Goal: Information Seeking & Learning: Check status

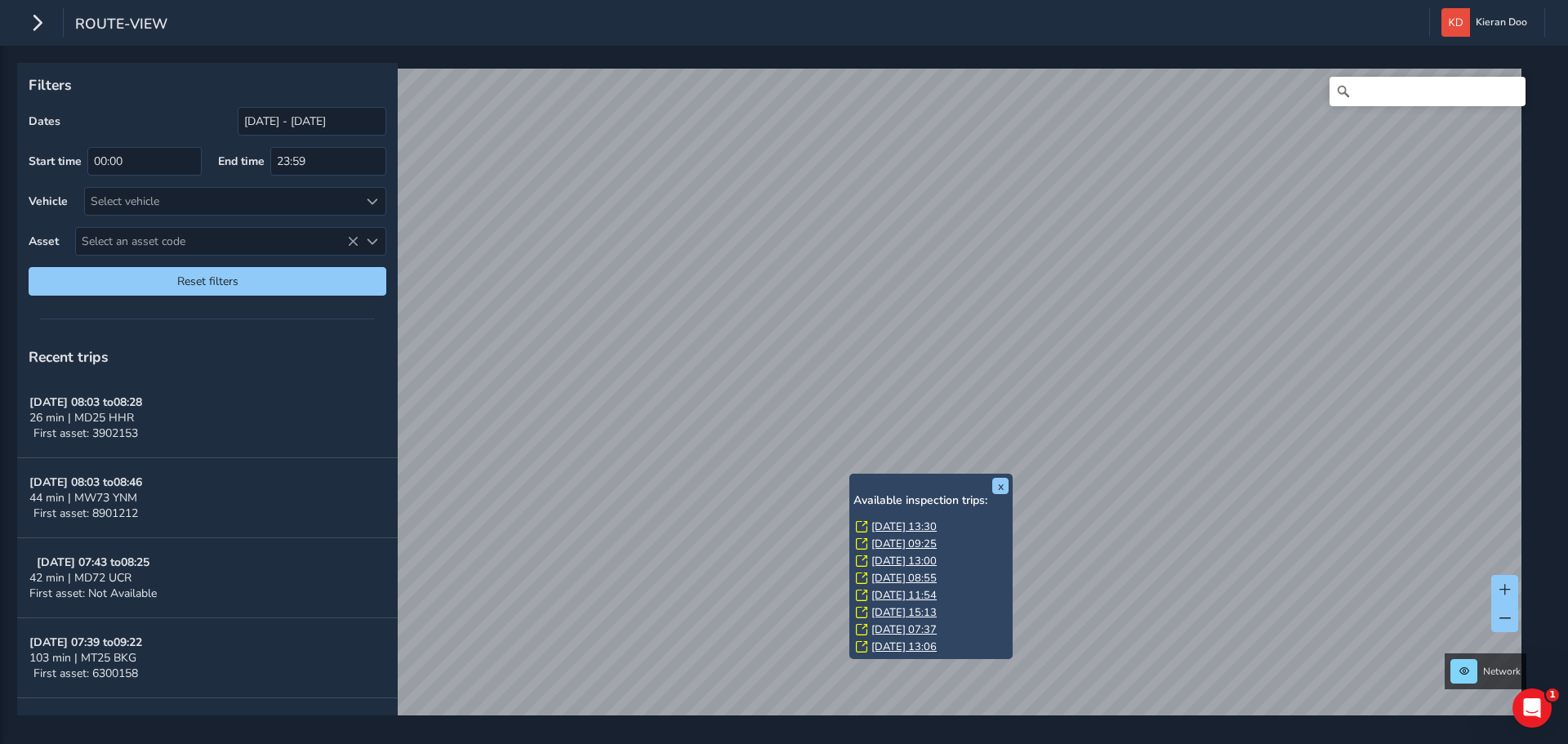
click at [897, 525] on link "[DATE] 13:30" at bounding box center [904, 526] width 65 height 15
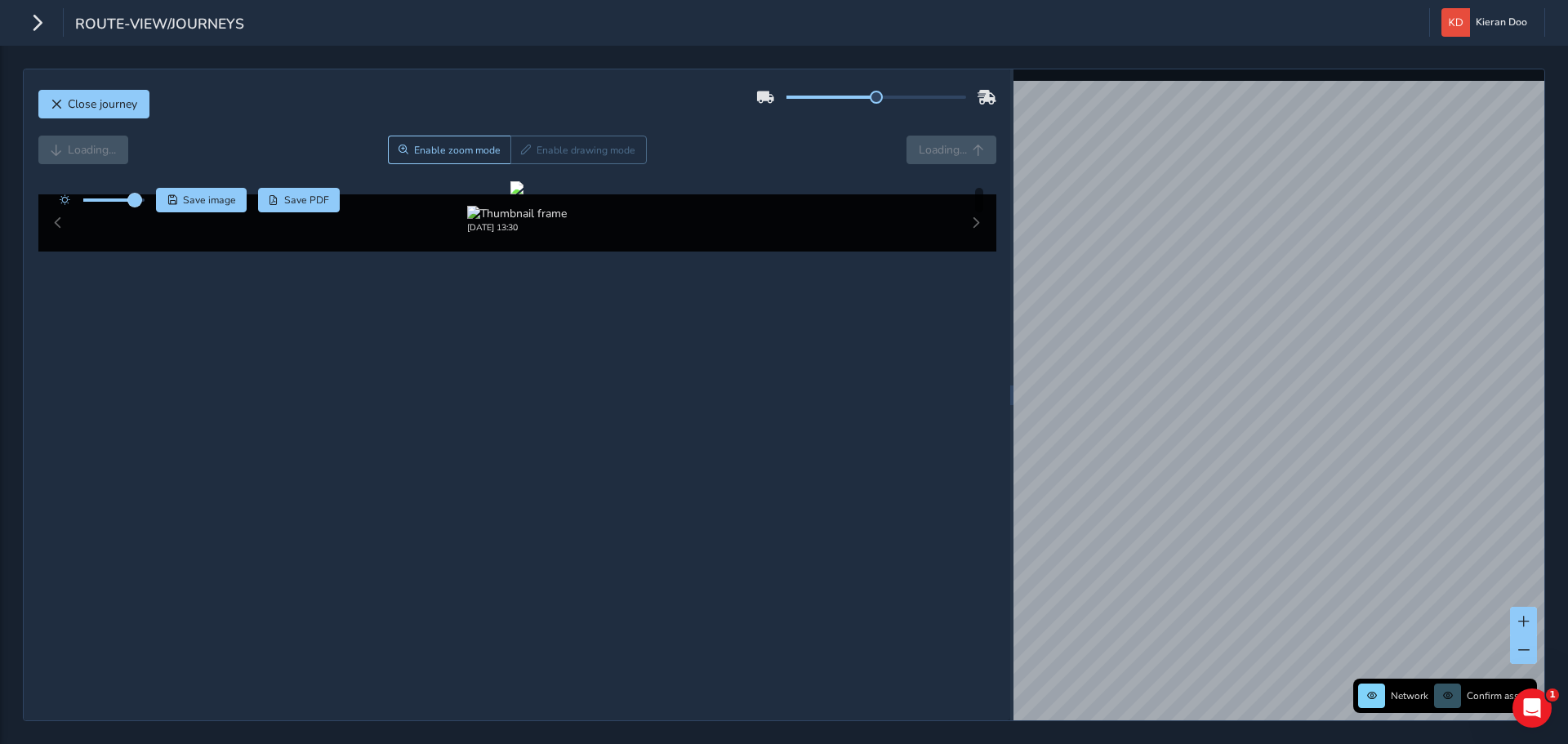
drag, startPoint x: 114, startPoint y: 199, endPoint x: 134, endPoint y: 204, distance: 20.6
click at [134, 204] on span at bounding box center [134, 200] width 13 height 13
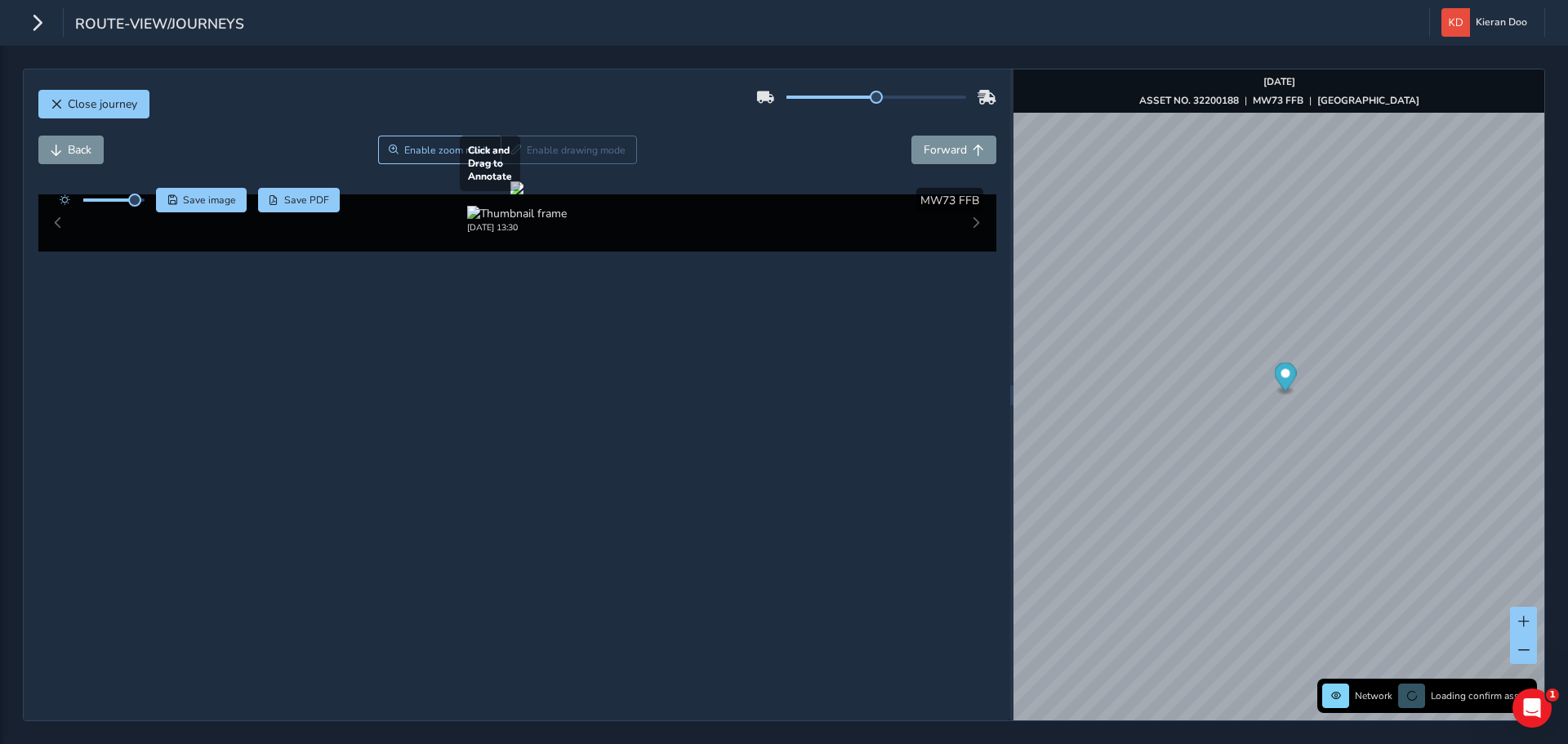
click at [524, 195] on div at bounding box center [516, 188] width 13 height 13
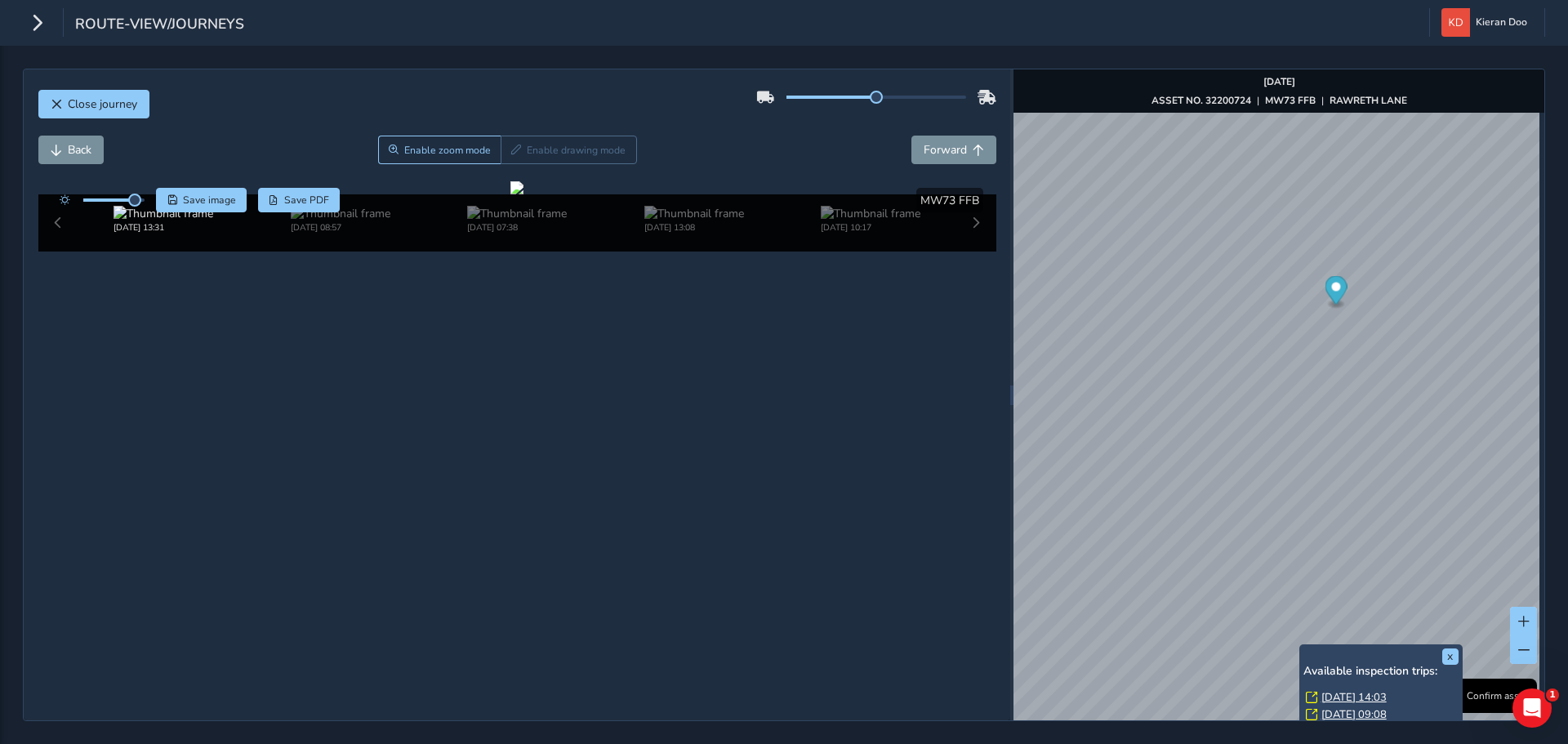
click at [1340, 712] on link "[DATE] 09:08" at bounding box center [1354, 715] width 65 height 15
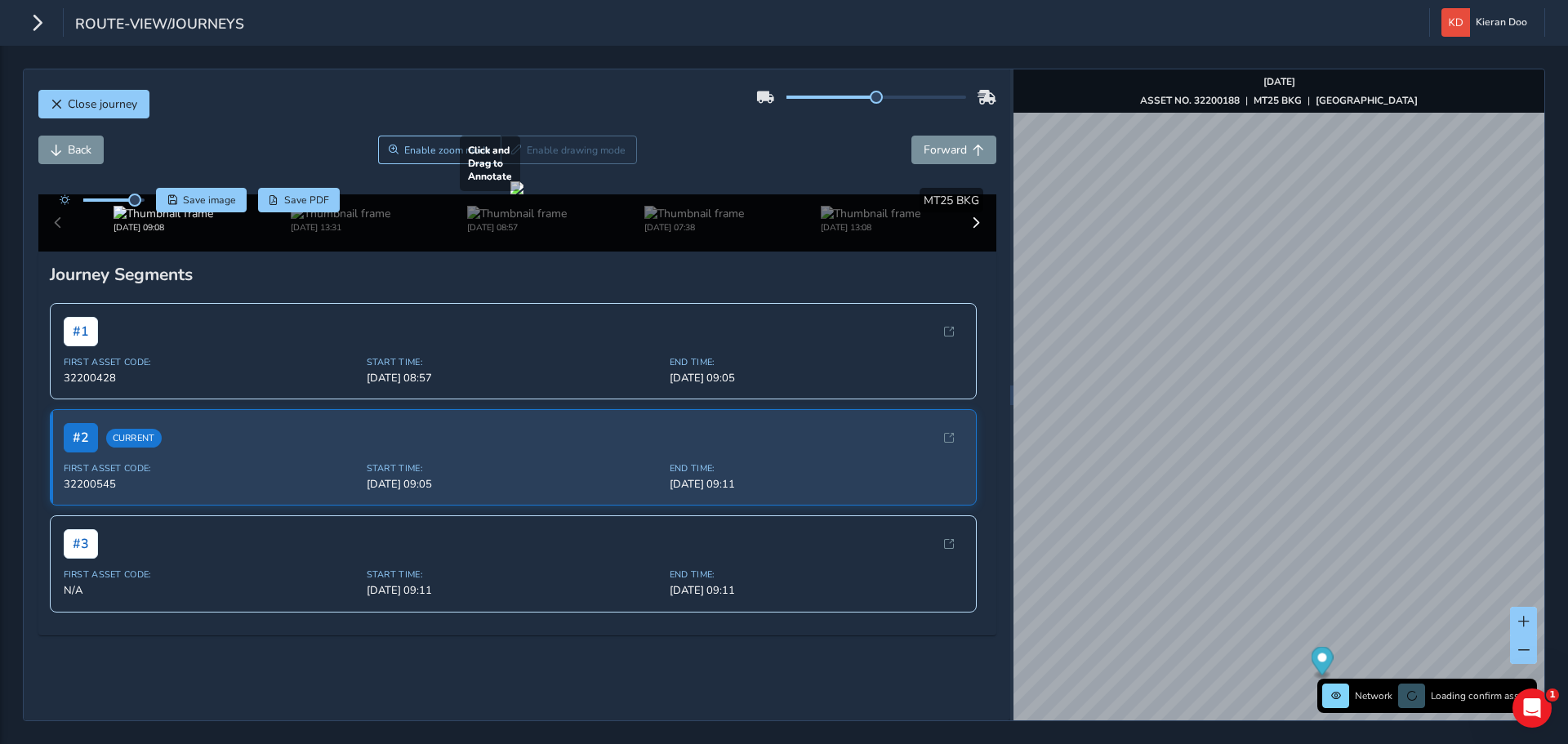
click at [524, 195] on div at bounding box center [516, 188] width 13 height 13
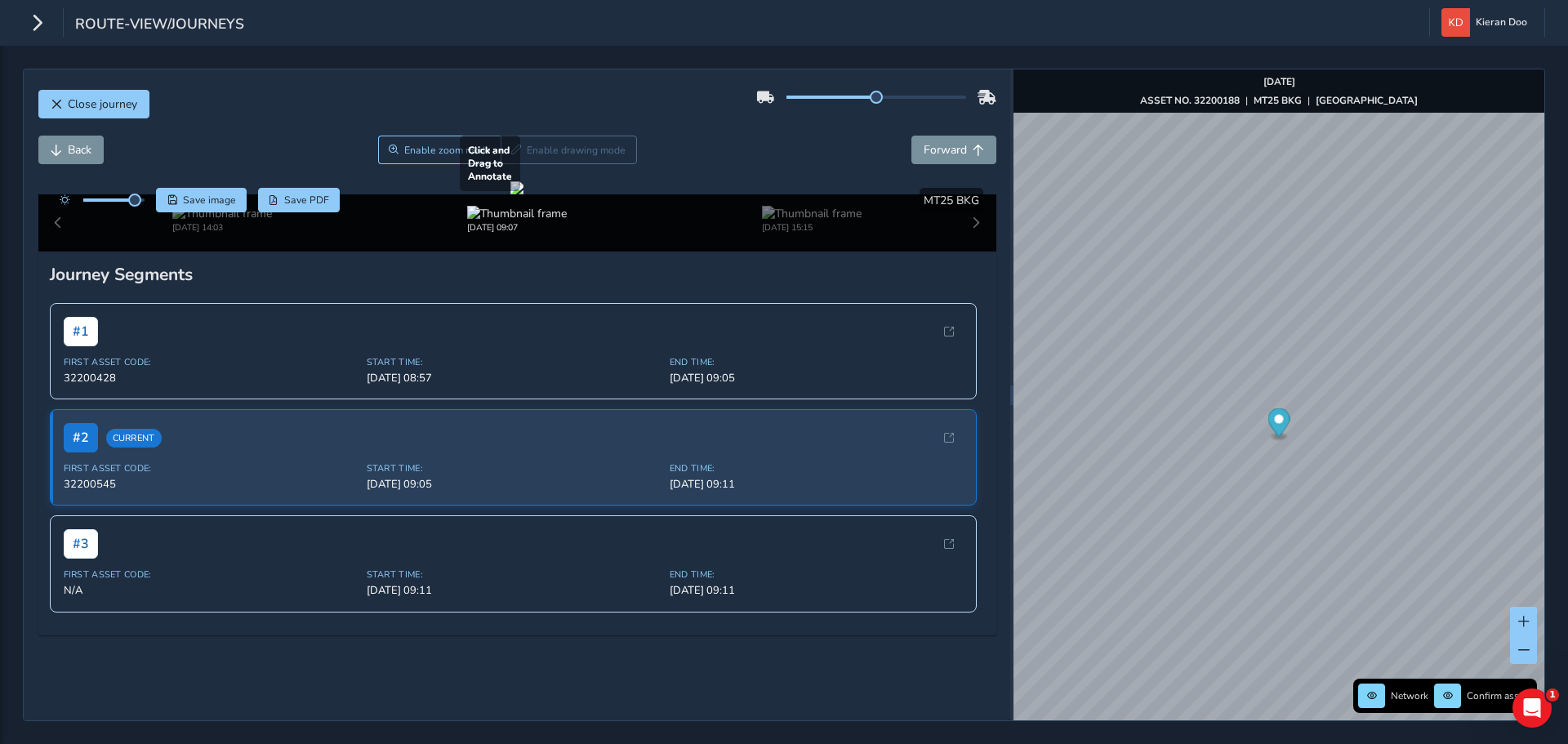
click at [524, 195] on div at bounding box center [516, 188] width 13 height 13
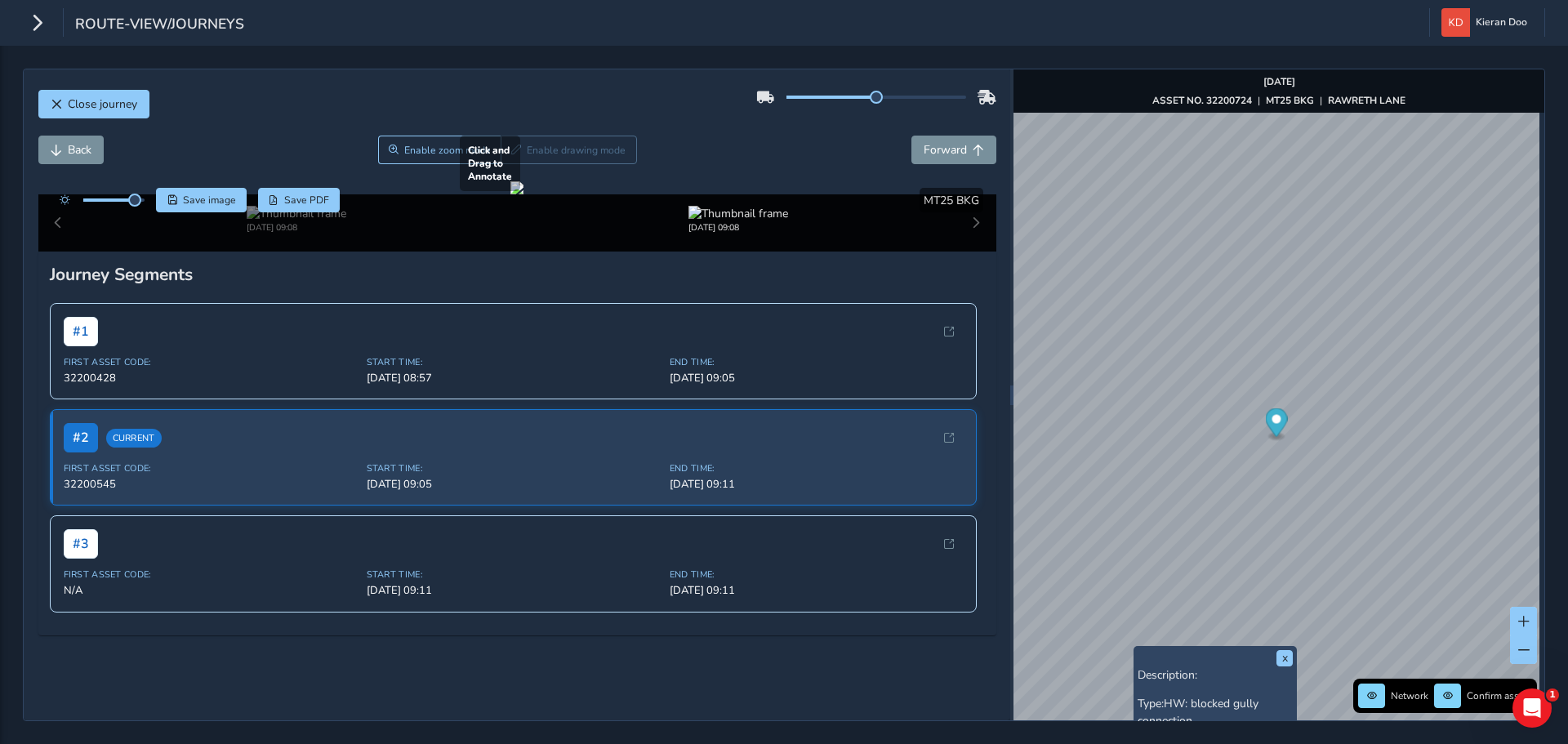
click at [524, 195] on div at bounding box center [516, 188] width 13 height 13
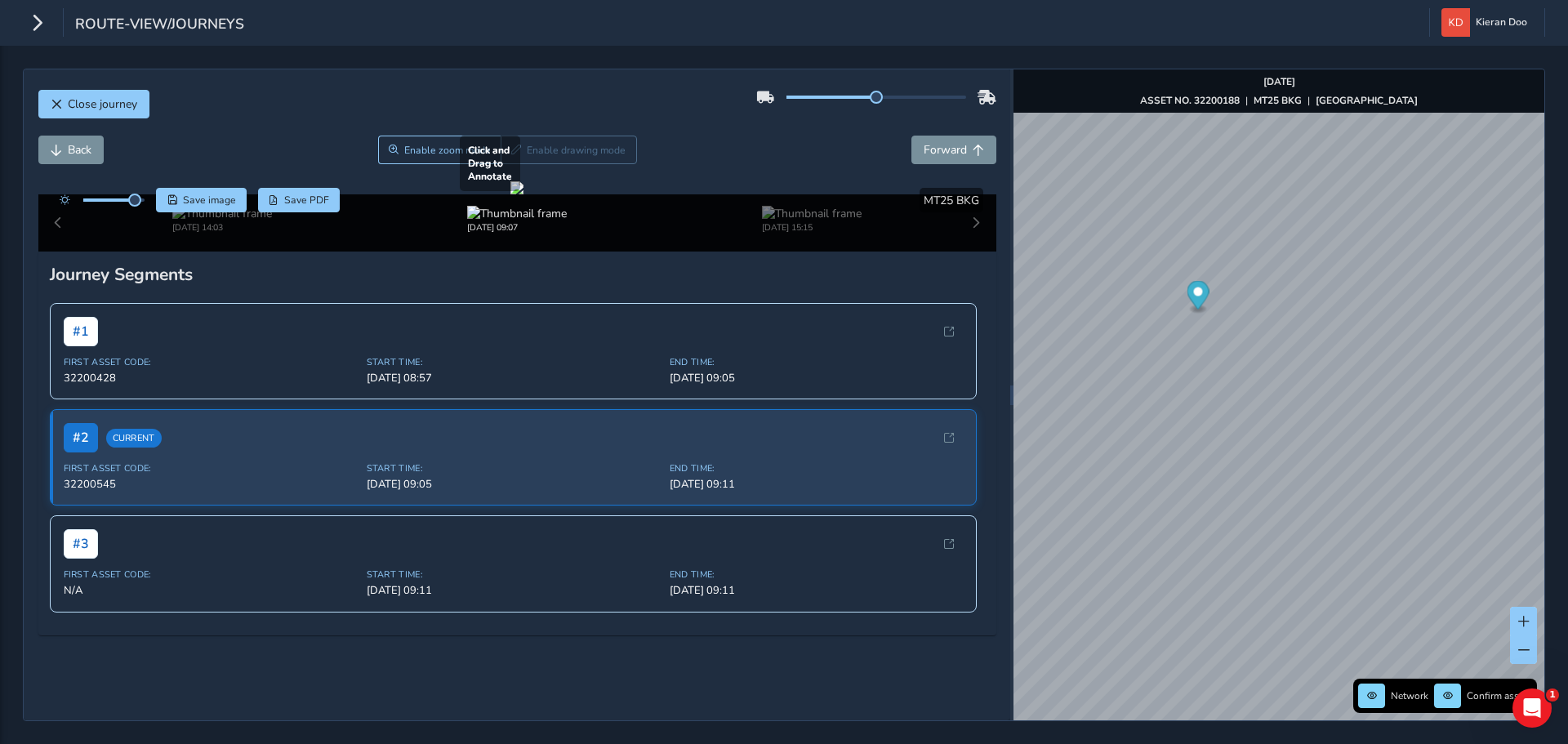
click at [524, 195] on div at bounding box center [516, 188] width 13 height 13
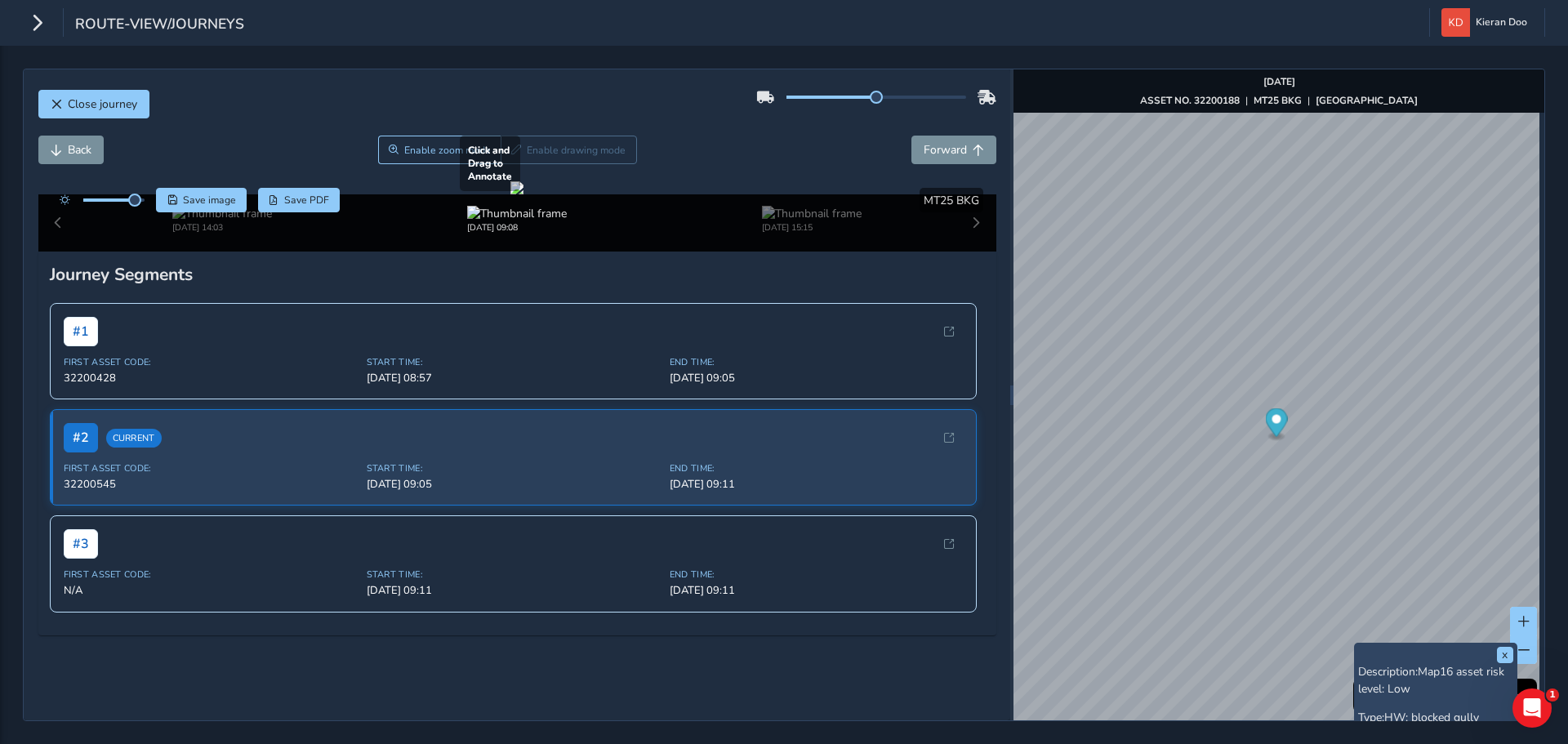
click at [524, 195] on div at bounding box center [516, 188] width 13 height 13
